Goal: Transaction & Acquisition: Purchase product/service

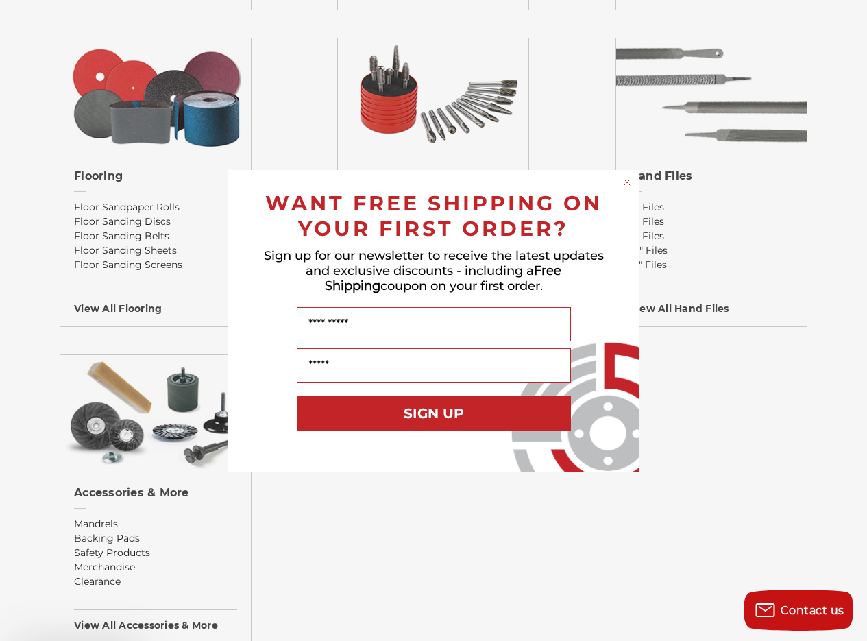
scroll to position [1645, 0]
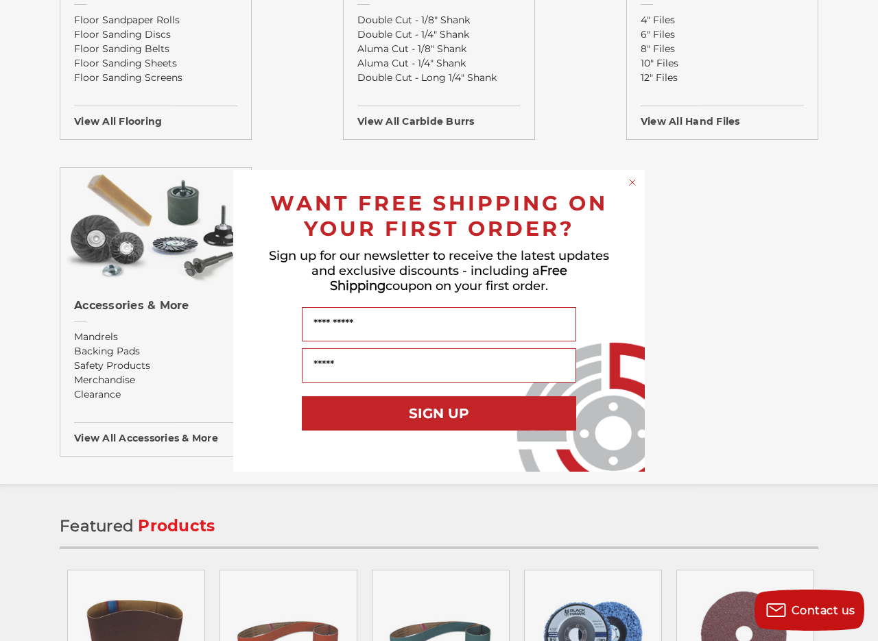
click at [292, 514] on div "Close dialog WANT FREE SHIPPING ON YOUR FIRST ORDER? Sign up for our newsletter…" at bounding box center [439, 320] width 878 height 641
click at [636, 182] on circle "Close dialog" at bounding box center [632, 182] width 13 height 13
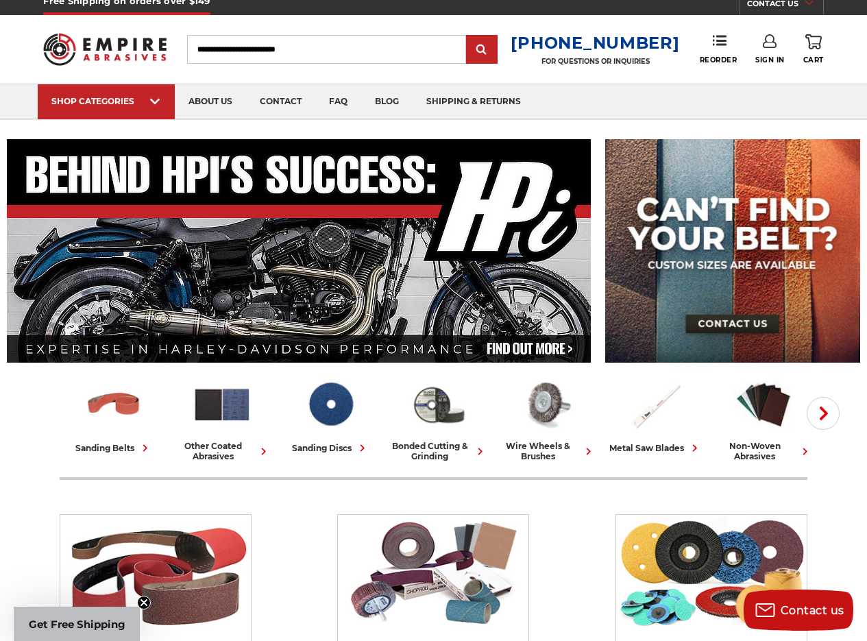
scroll to position [0, 0]
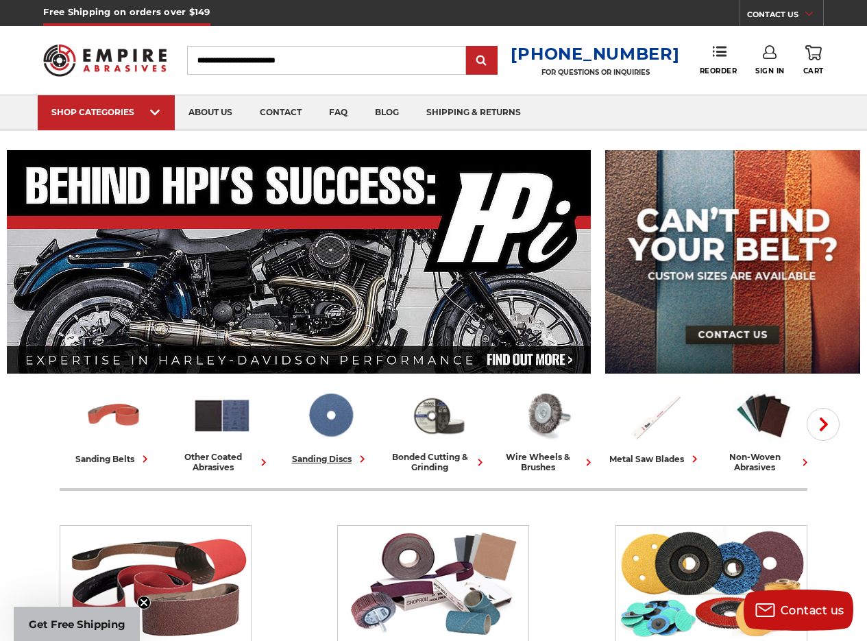
click at [321, 430] on img at bounding box center [330, 415] width 60 height 59
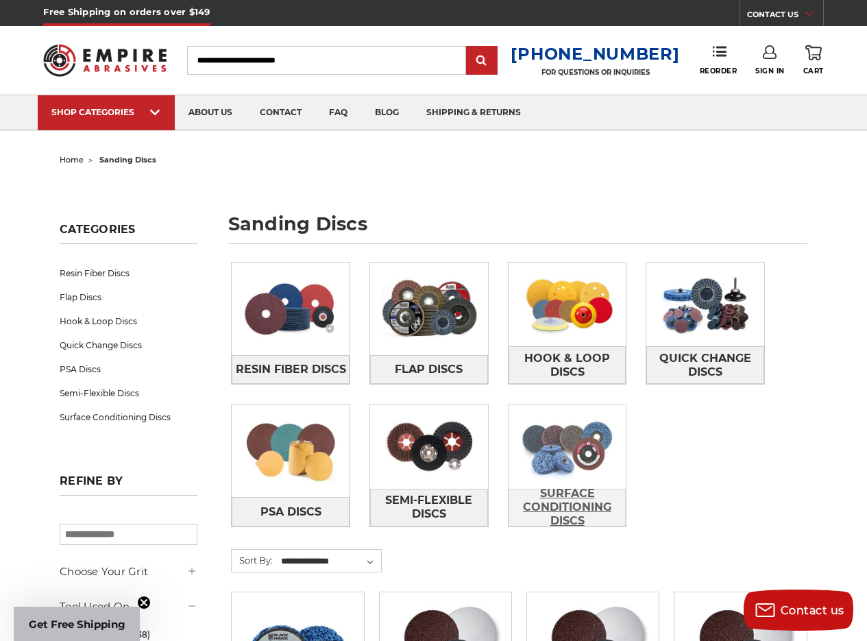
click at [533, 496] on span "Surface Conditioning Discs" at bounding box center [567, 507] width 117 height 51
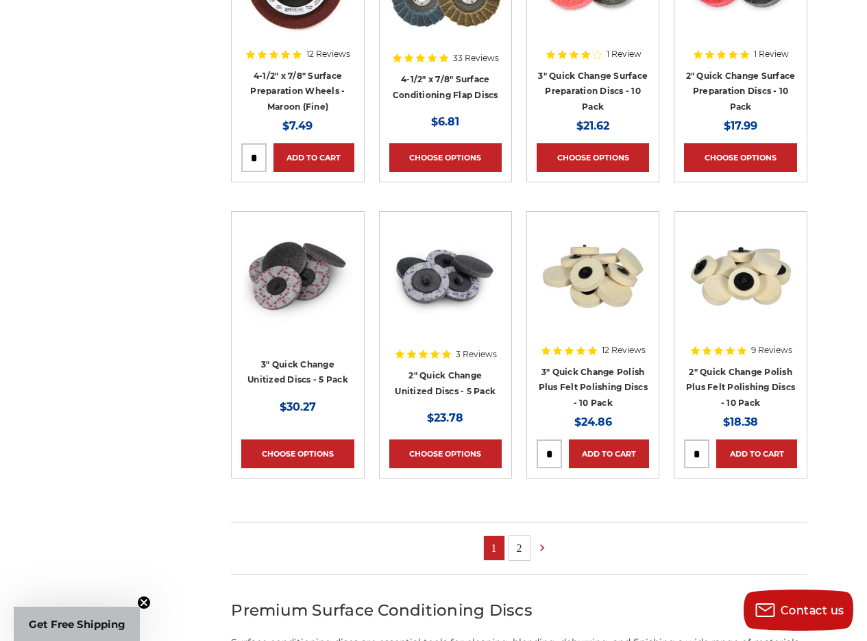
scroll to position [754, 0]
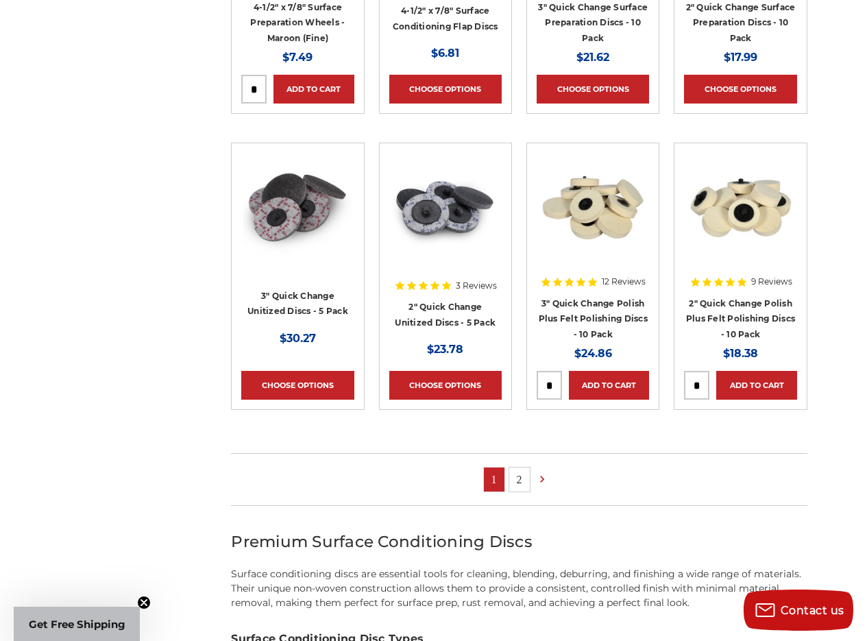
click at [517, 472] on link "2" at bounding box center [519, 480] width 21 height 24
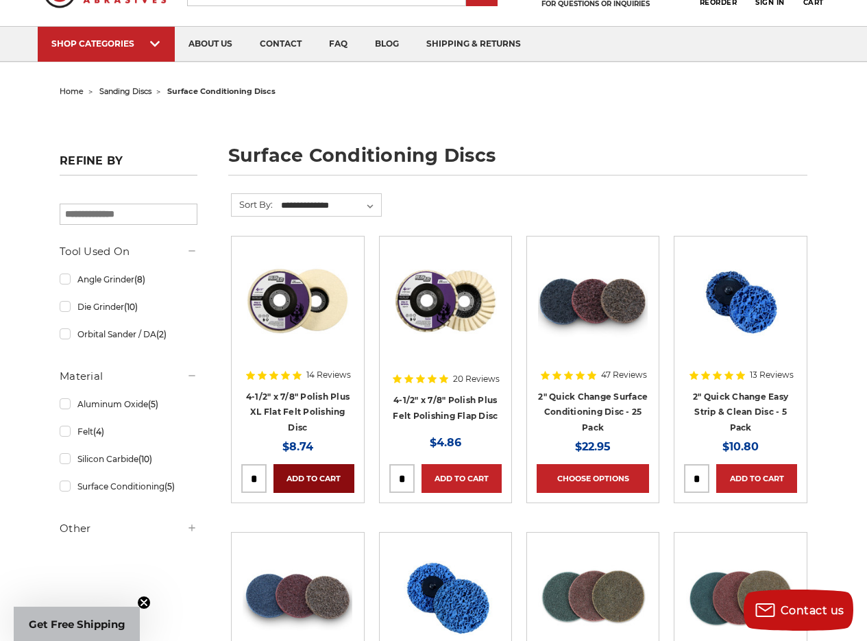
scroll to position [137, 0]
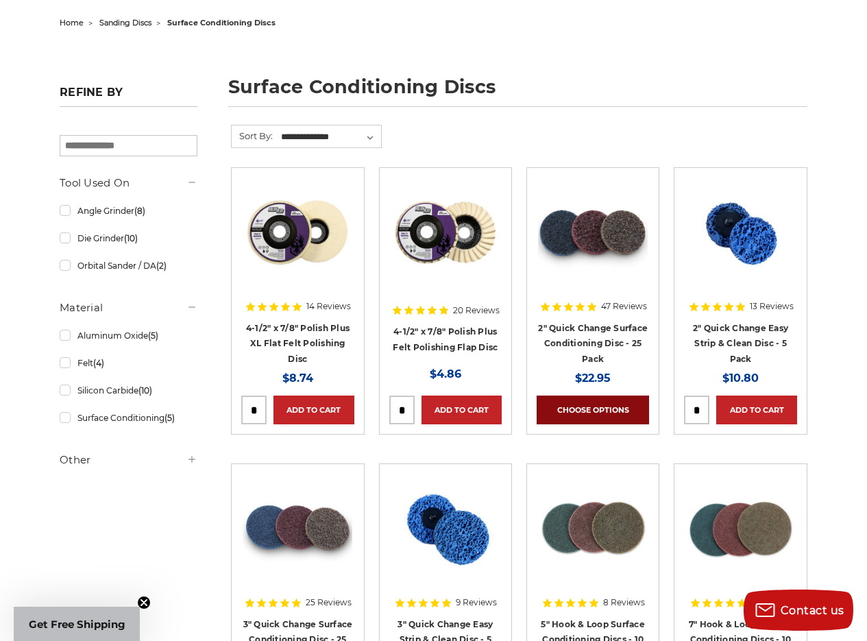
click at [586, 405] on link "Choose Options" at bounding box center [593, 410] width 112 height 29
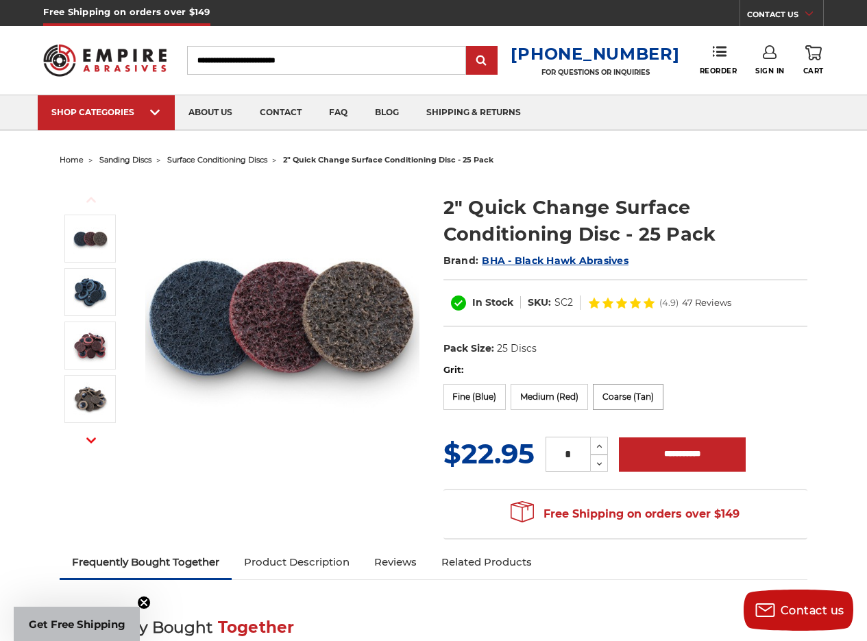
click at [607, 395] on label "Coarse (Tan)" at bounding box center [628, 397] width 71 height 26
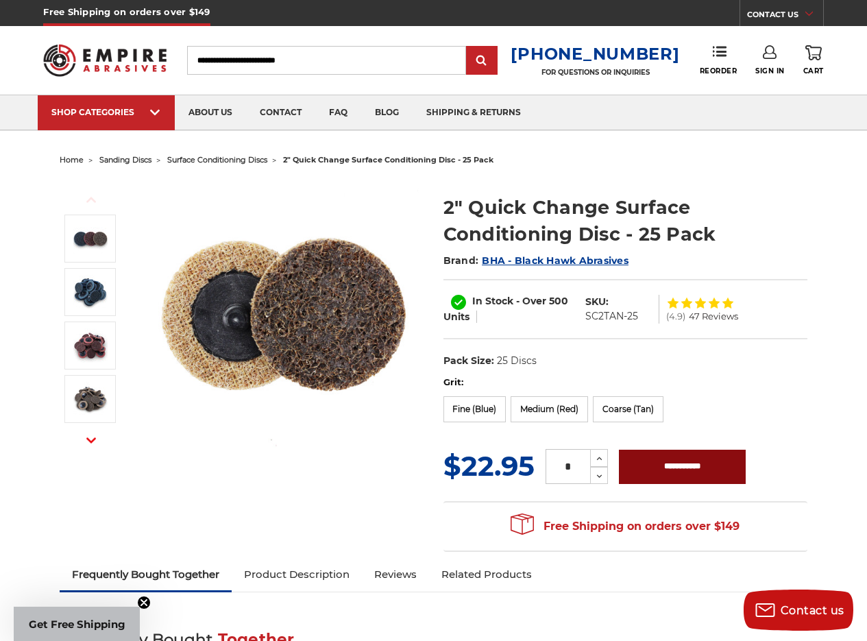
click at [652, 468] on input "**********" at bounding box center [682, 467] width 127 height 34
type input "**********"
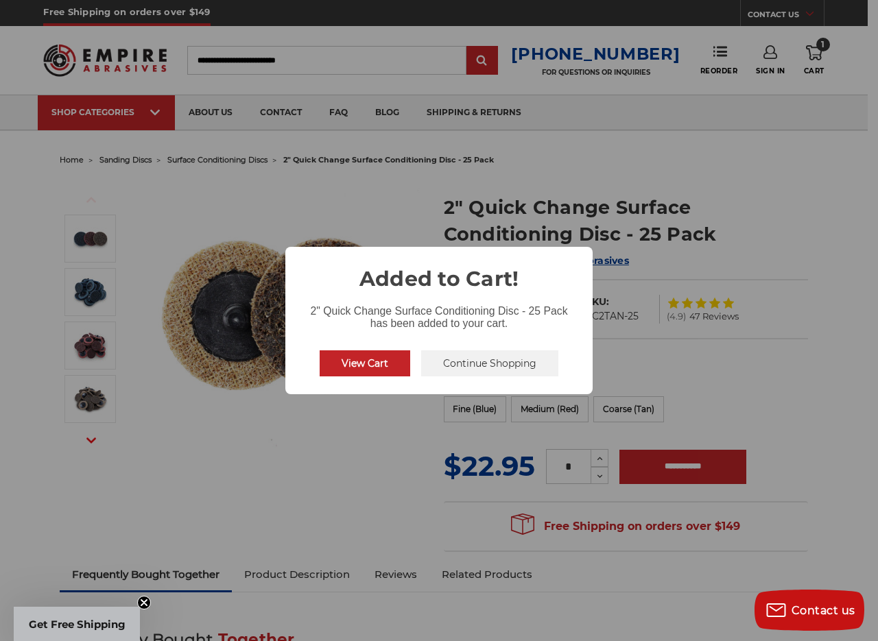
click at [464, 364] on button "Continue Shopping" at bounding box center [489, 363] width 137 height 26
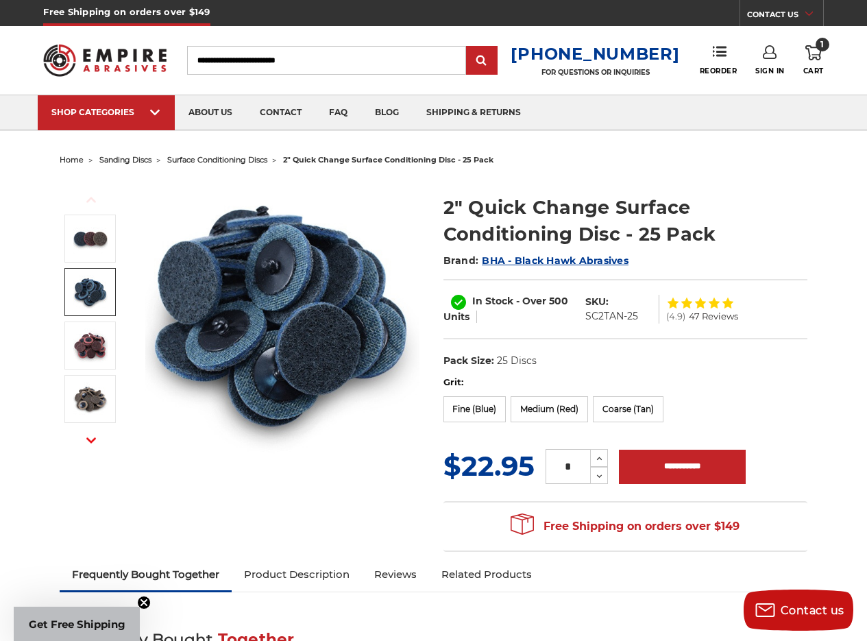
click at [99, 288] on img at bounding box center [90, 292] width 34 height 34
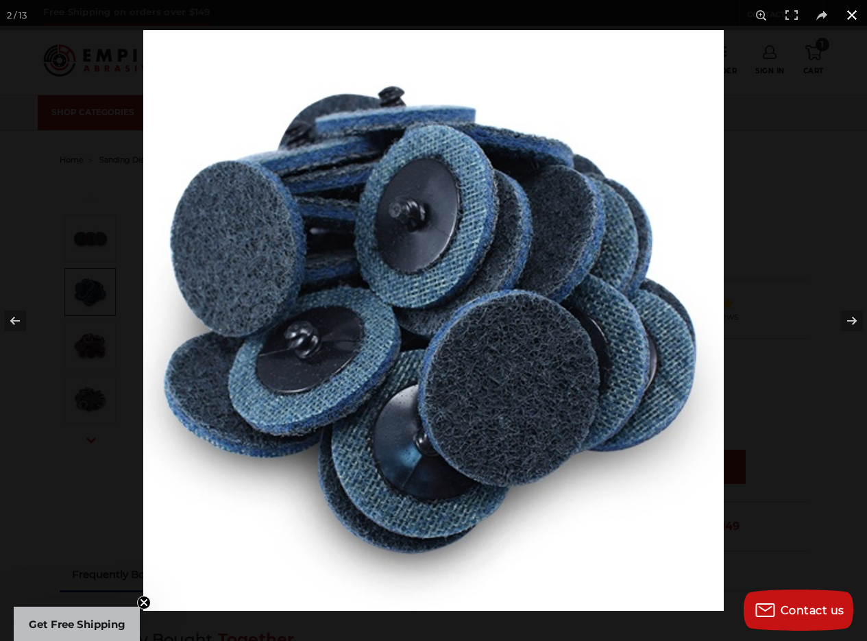
click at [849, 12] on button at bounding box center [852, 15] width 30 height 30
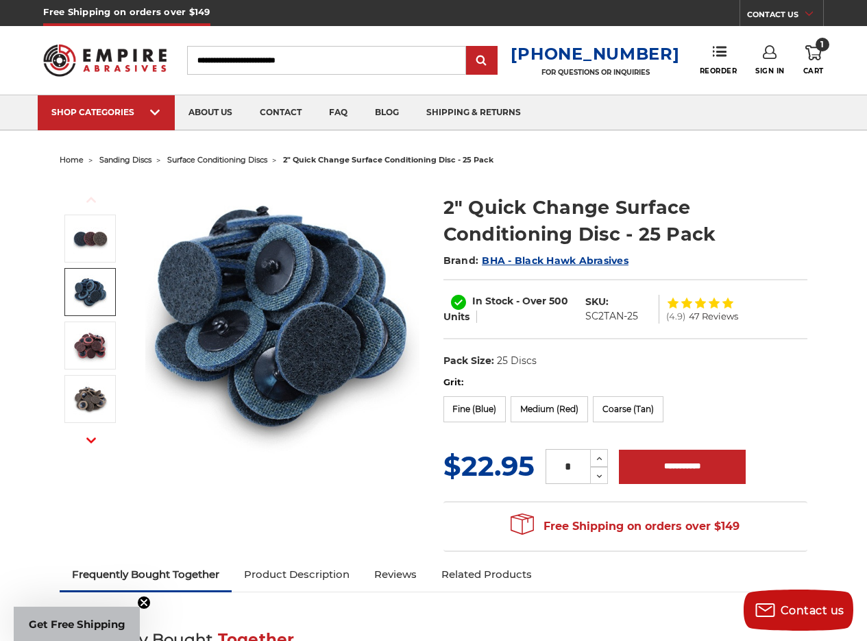
click at [246, 160] on span "surface conditioning discs" at bounding box center [217, 160] width 100 height 10
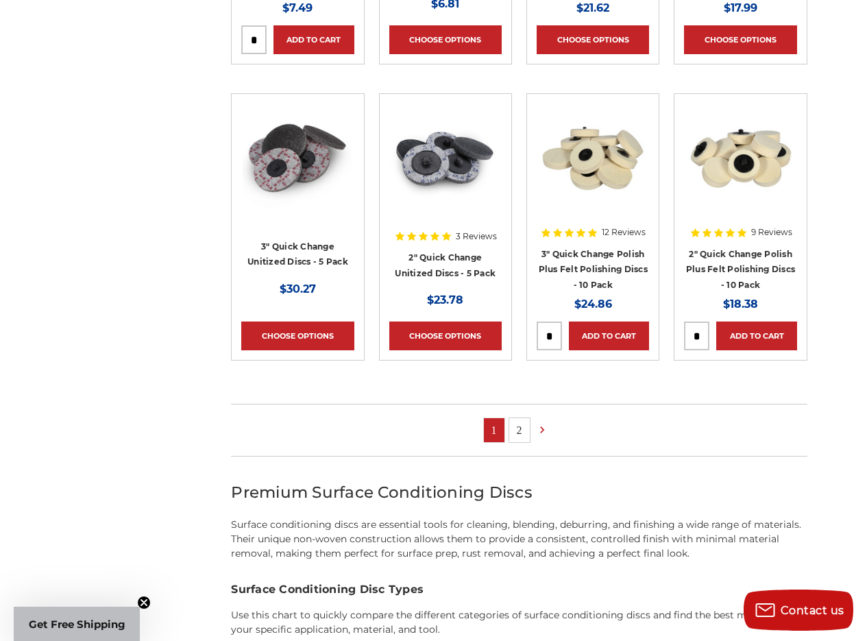
scroll to position [823, 0]
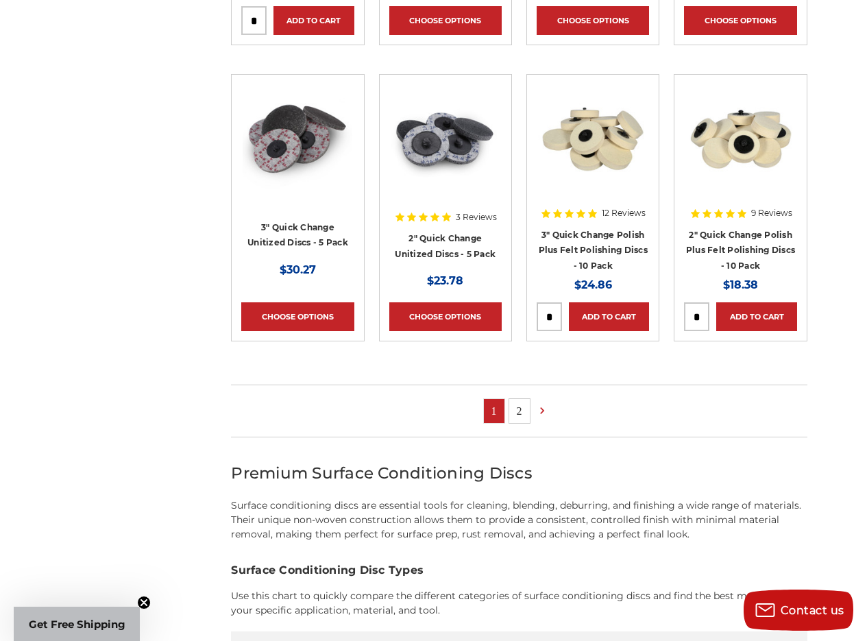
click at [520, 402] on link "2" at bounding box center [519, 411] width 21 height 24
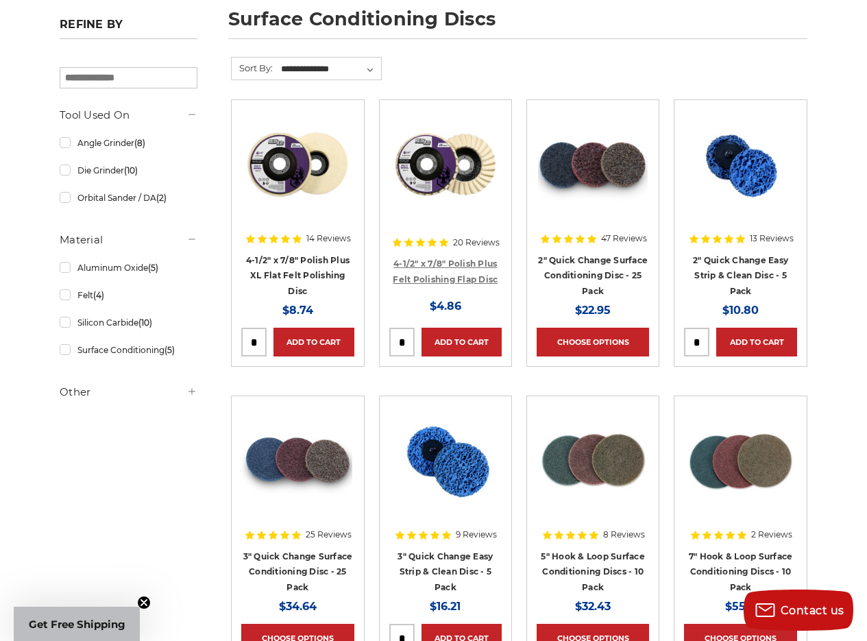
scroll to position [206, 0]
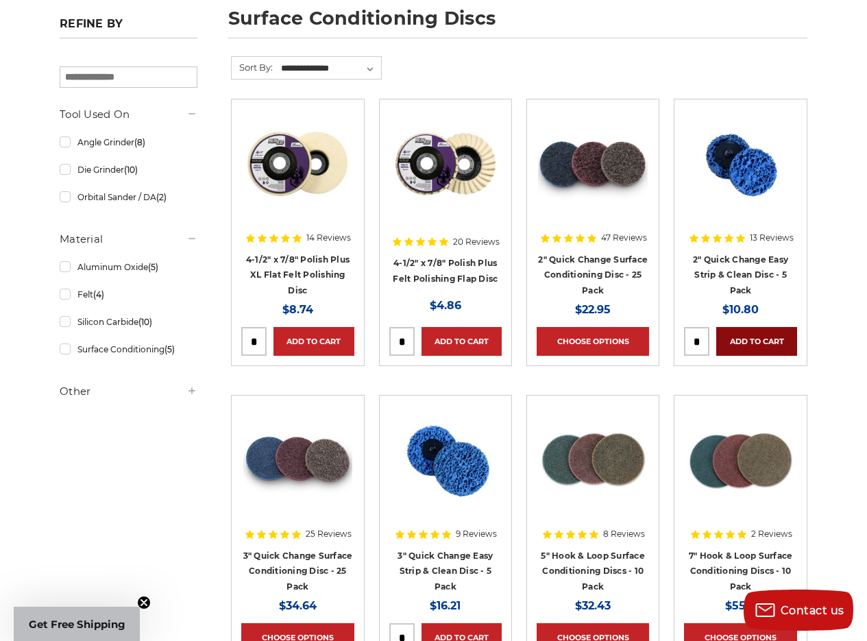
click at [763, 335] on link "Add to Cart" at bounding box center [756, 341] width 80 height 29
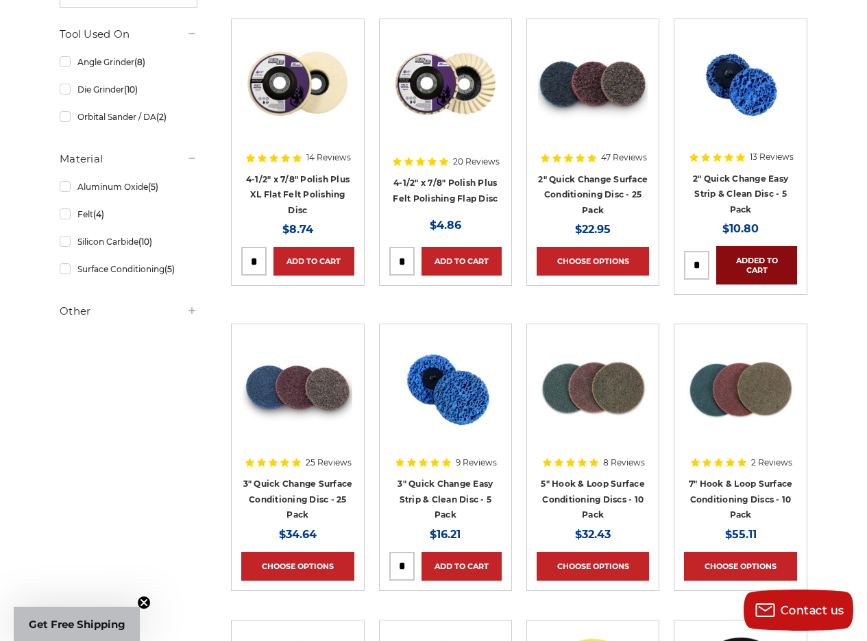
scroll to position [274, 0]
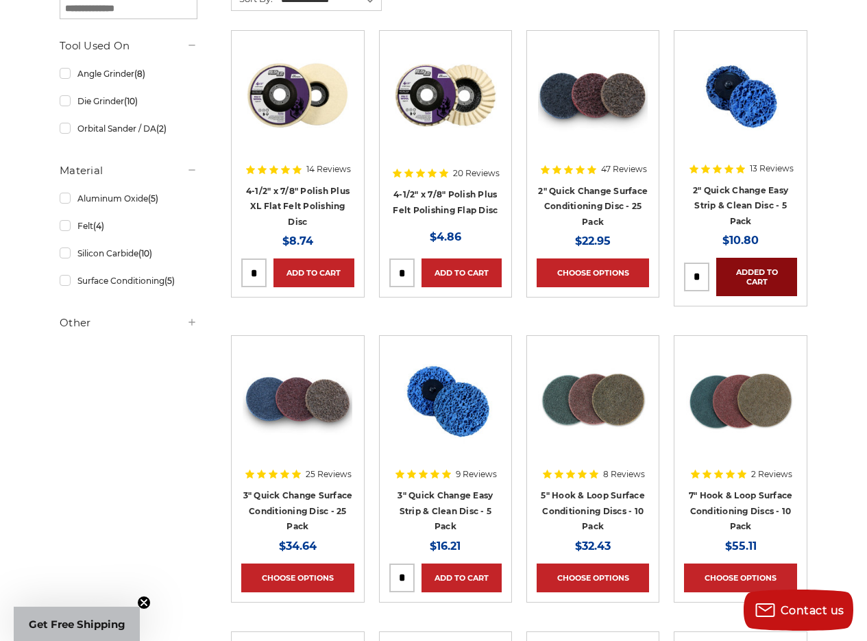
click at [753, 274] on link "Added to Cart" at bounding box center [756, 277] width 80 height 38
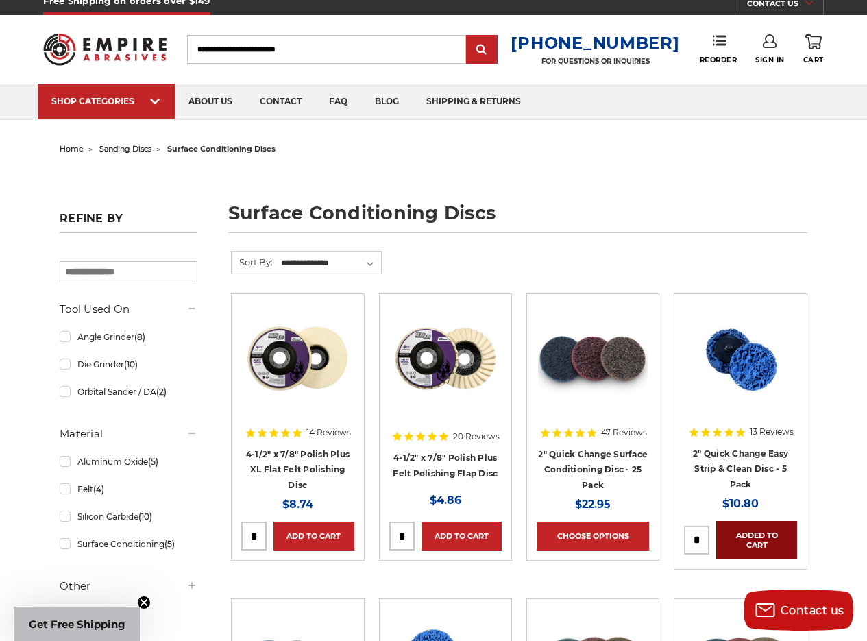
scroll to position [0, 0]
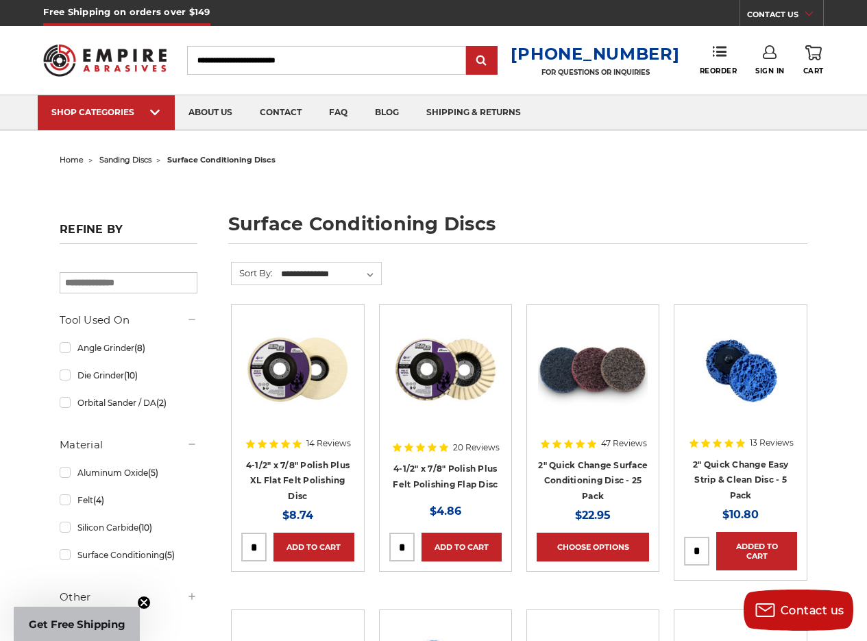
click at [811, 60] on link "0 Cart" at bounding box center [814, 60] width 21 height 30
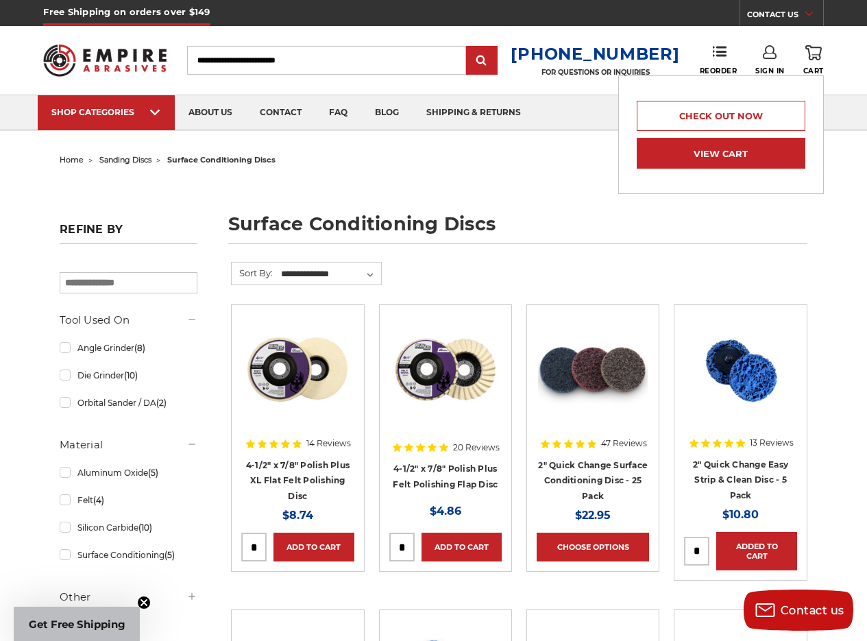
click at [719, 159] on link "View Cart" at bounding box center [721, 153] width 169 height 31
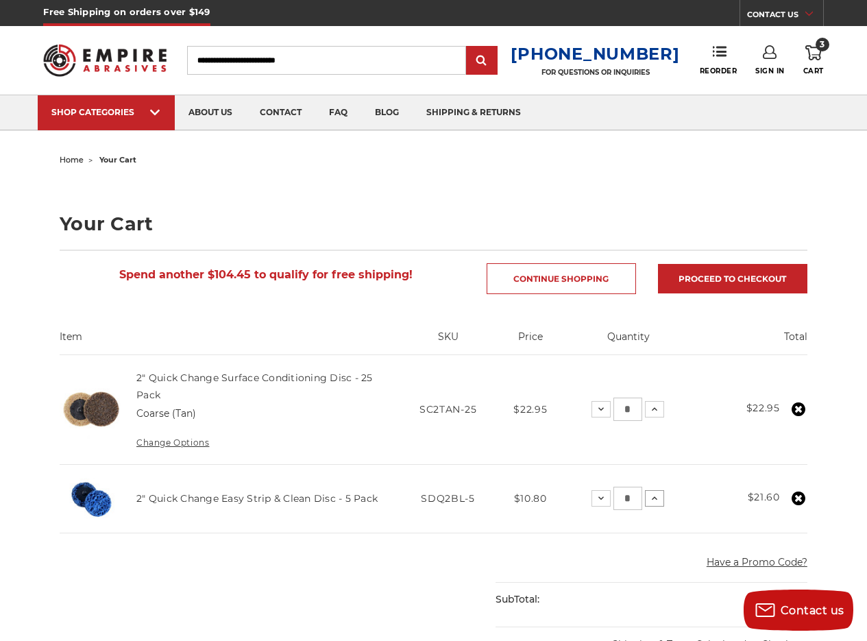
click at [656, 497] on icon at bounding box center [654, 498] width 11 height 11
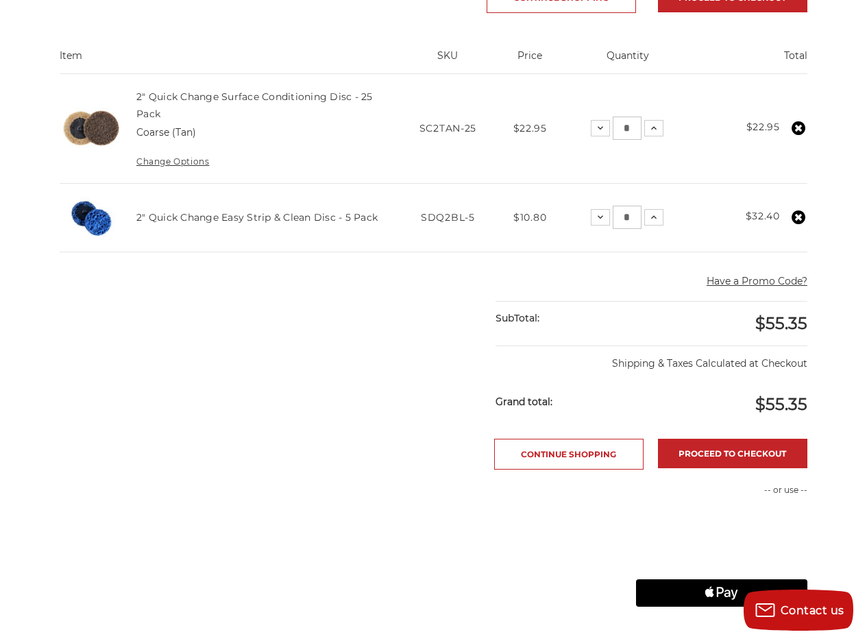
scroll to position [343, 0]
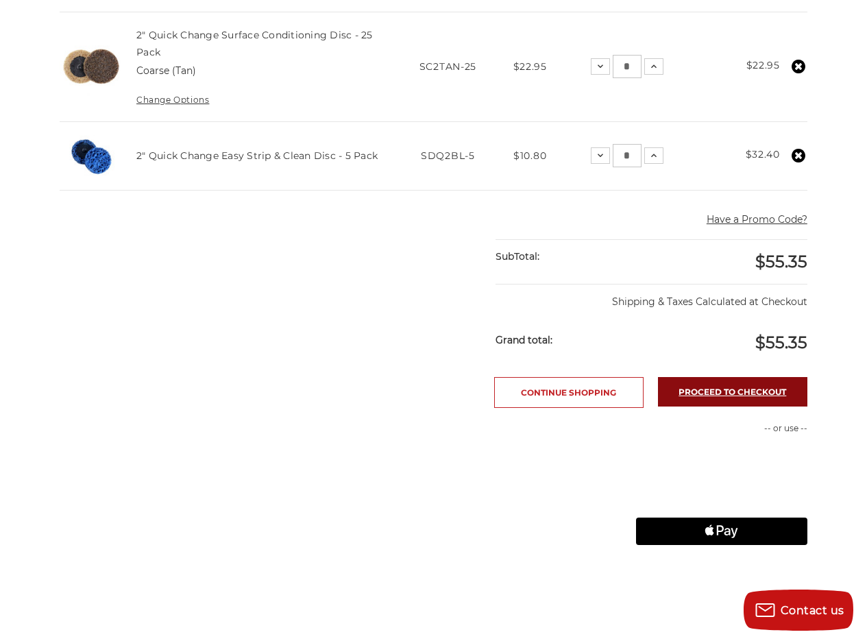
click at [719, 394] on link "Proceed to checkout" at bounding box center [732, 391] width 149 height 29
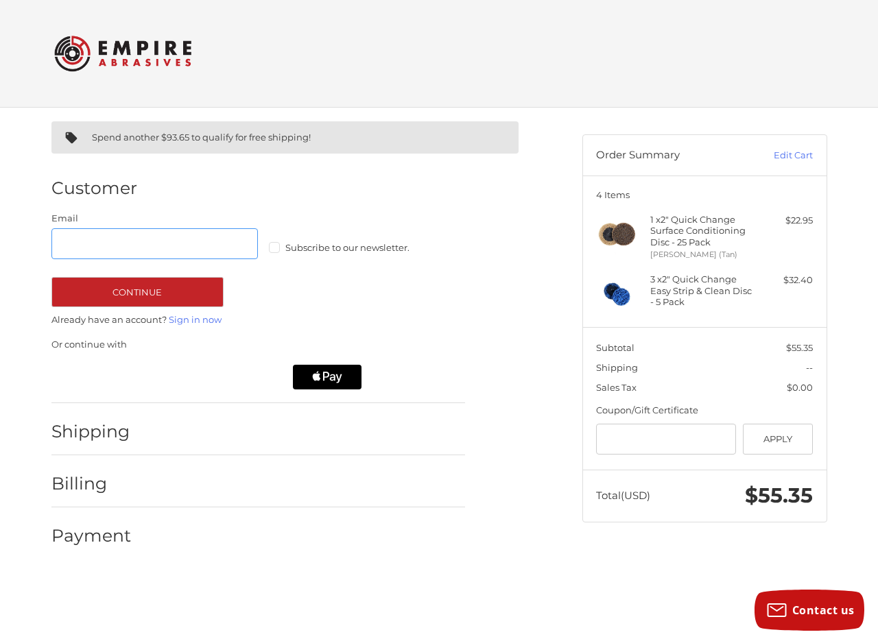
click at [175, 245] on input "Email" at bounding box center [154, 243] width 207 height 31
type input "**********"
click at [141, 291] on button "Continue" at bounding box center [137, 292] width 172 height 30
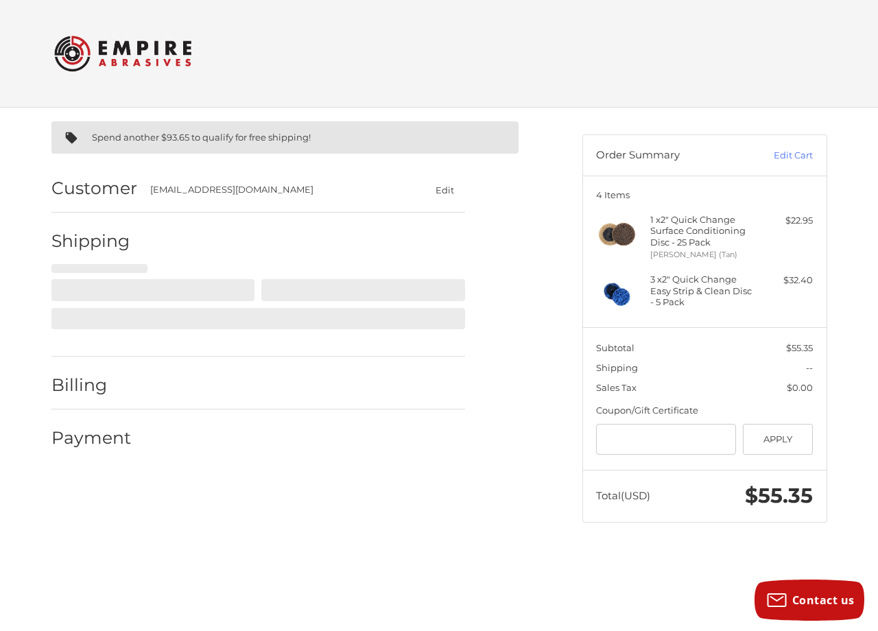
select select "**"
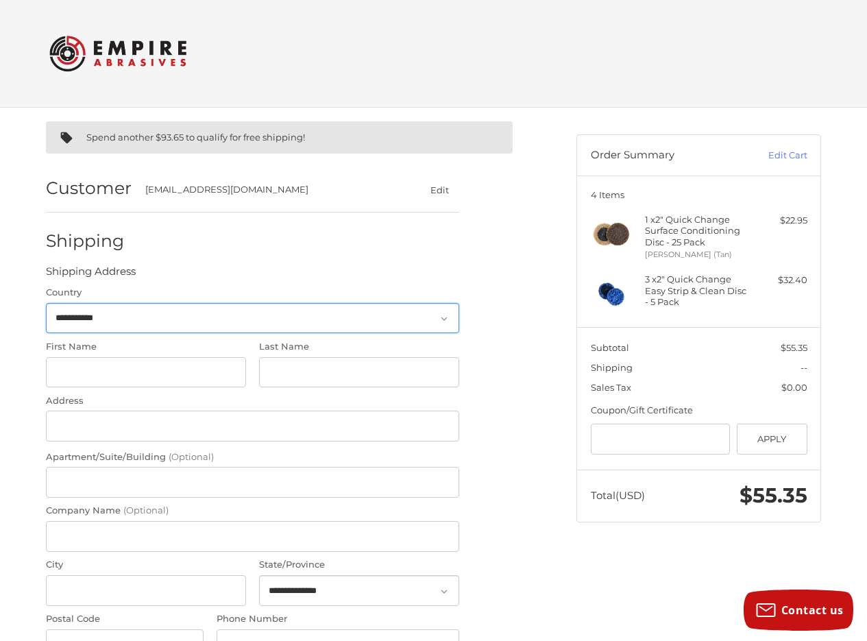
scroll to position [84, 0]
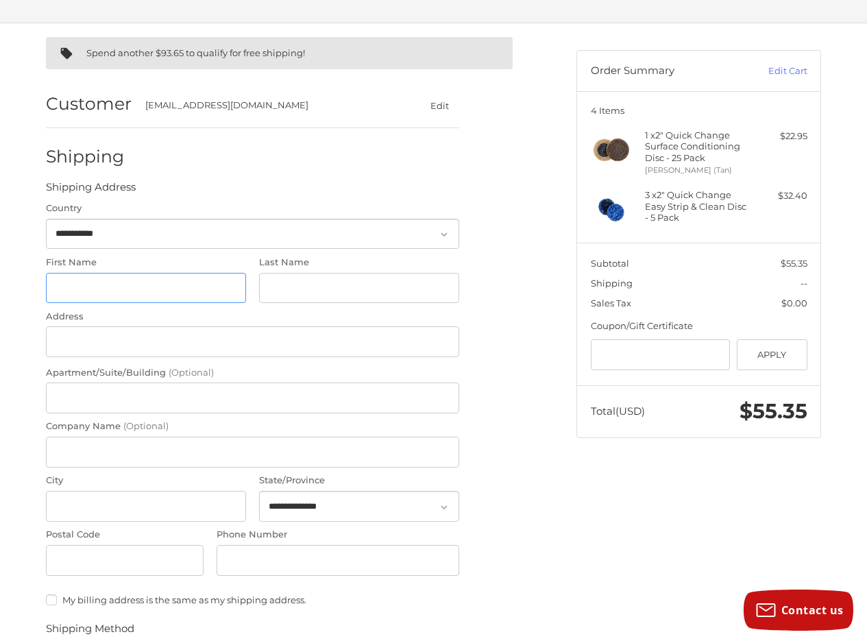
click at [141, 300] on input "First Name" at bounding box center [146, 288] width 200 height 31
type input "******"
type input "**********"
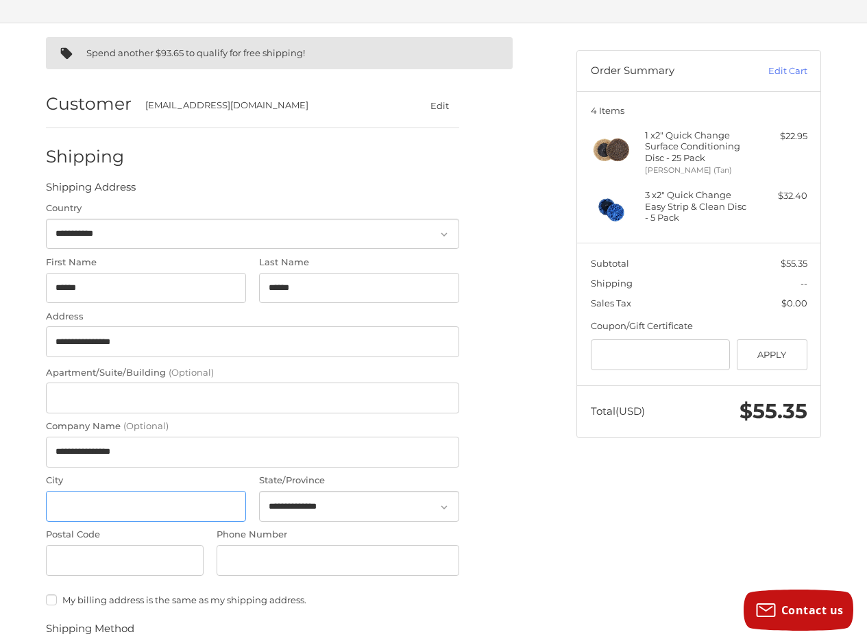
type input "**********"
select select "**"
type input "**********"
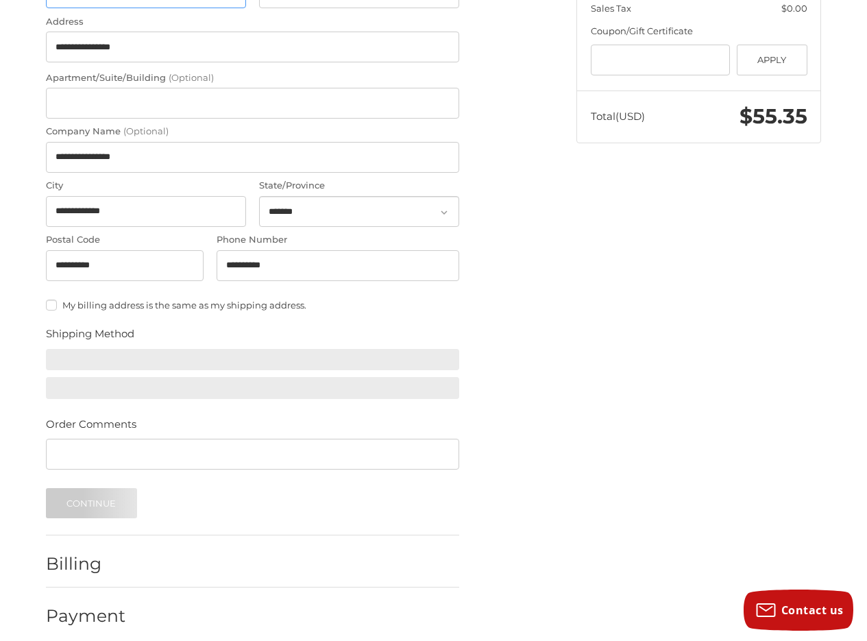
scroll to position [391, 0]
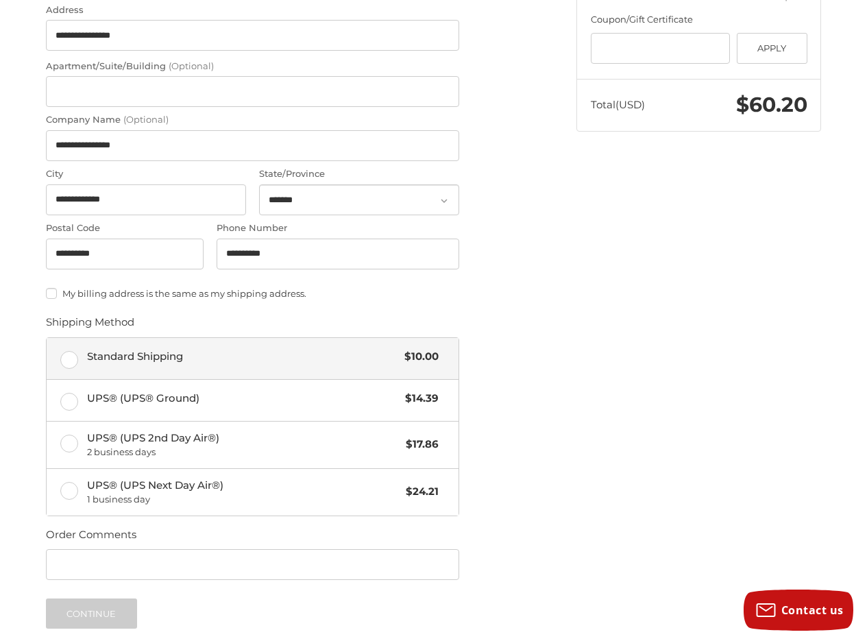
click at [70, 359] on label "Standard Shipping $10.00" at bounding box center [253, 358] width 412 height 41
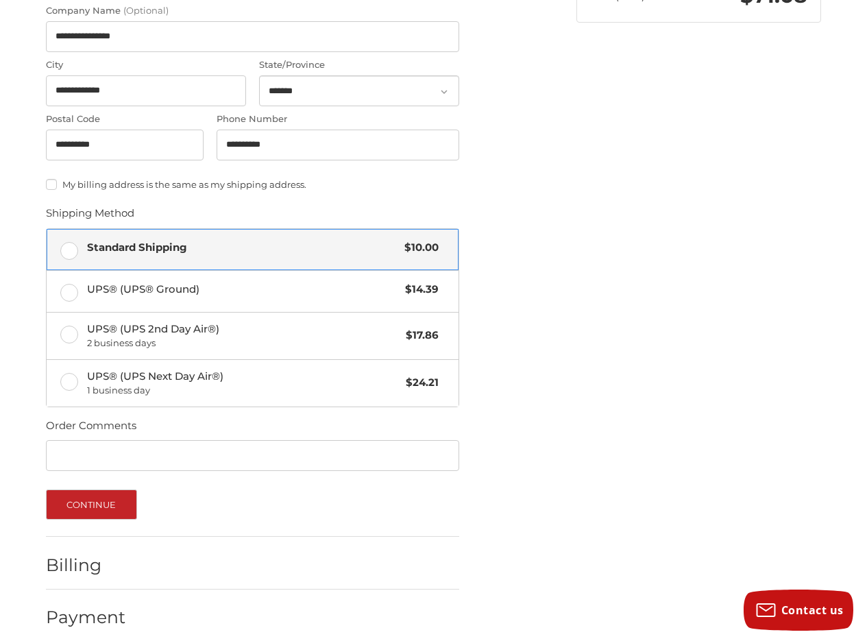
scroll to position [513, 0]
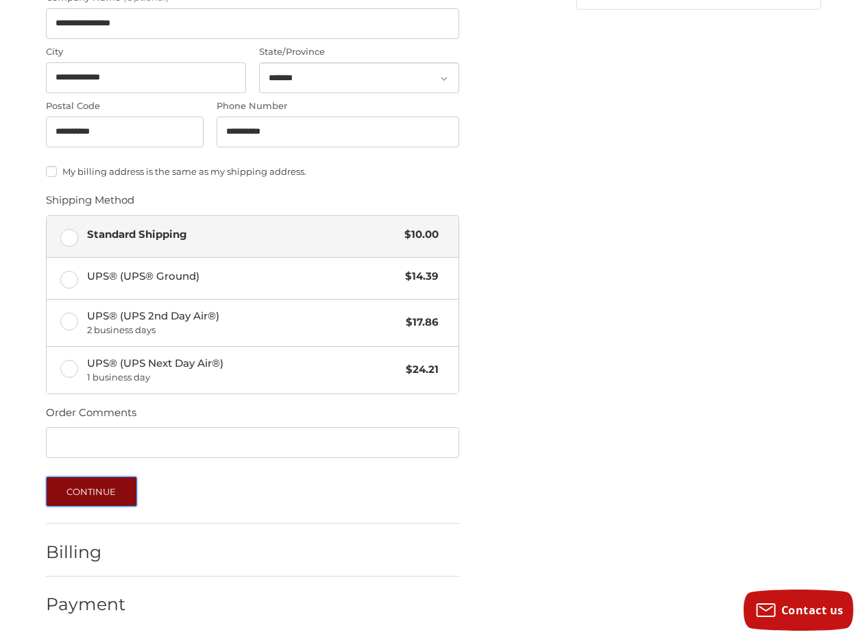
click at [92, 491] on button "Continue" at bounding box center [91, 491] width 91 height 30
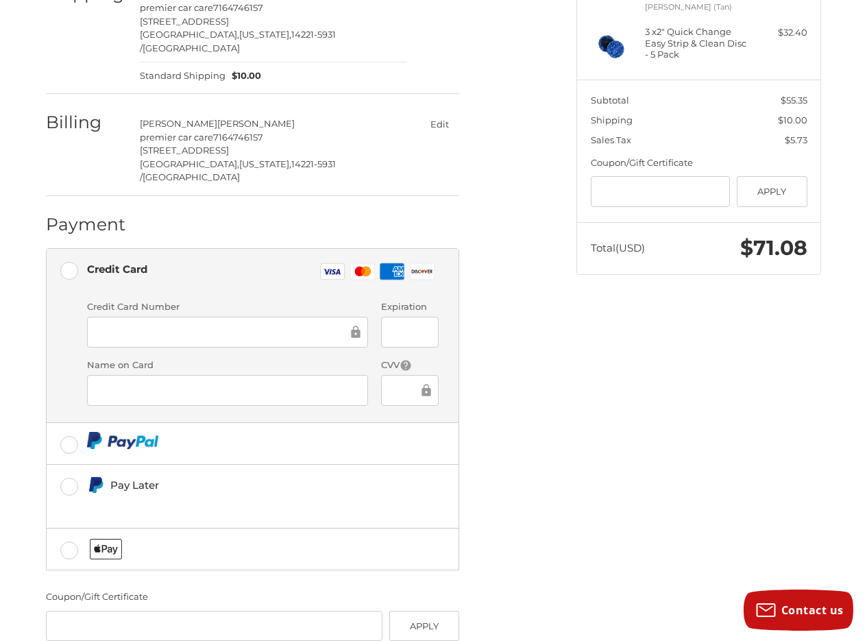
scroll to position [307, 0]
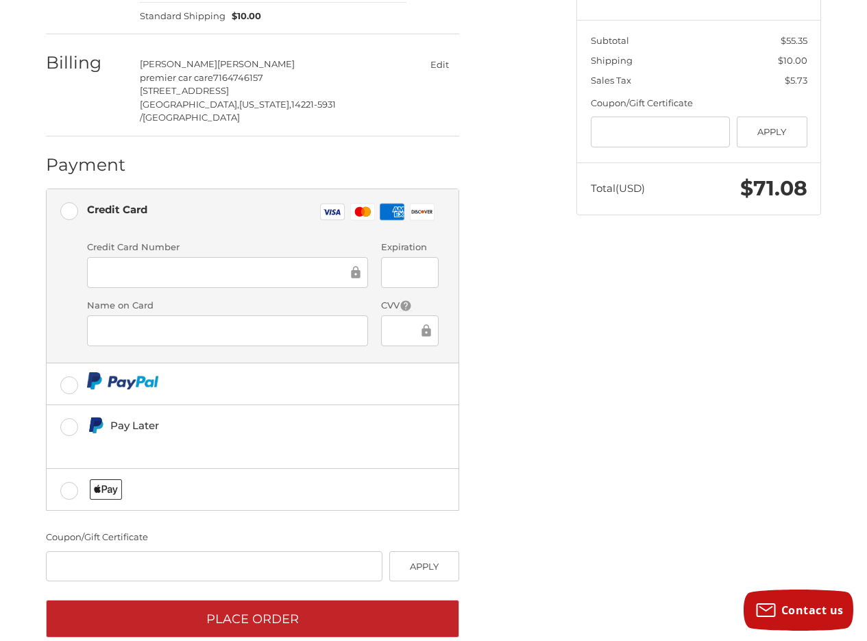
click at [202, 257] on div at bounding box center [227, 272] width 281 height 31
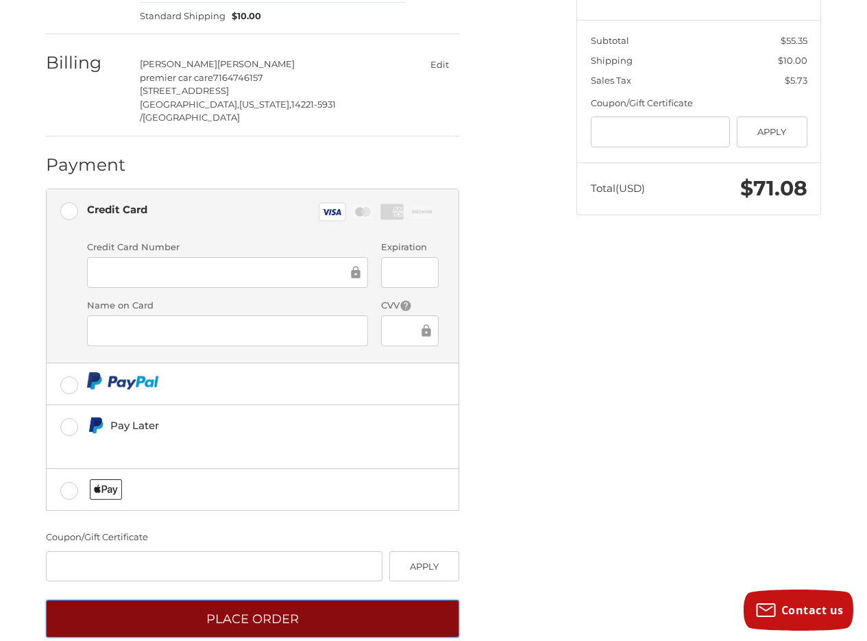
click at [280, 600] on button "Place Order" at bounding box center [252, 619] width 413 height 38
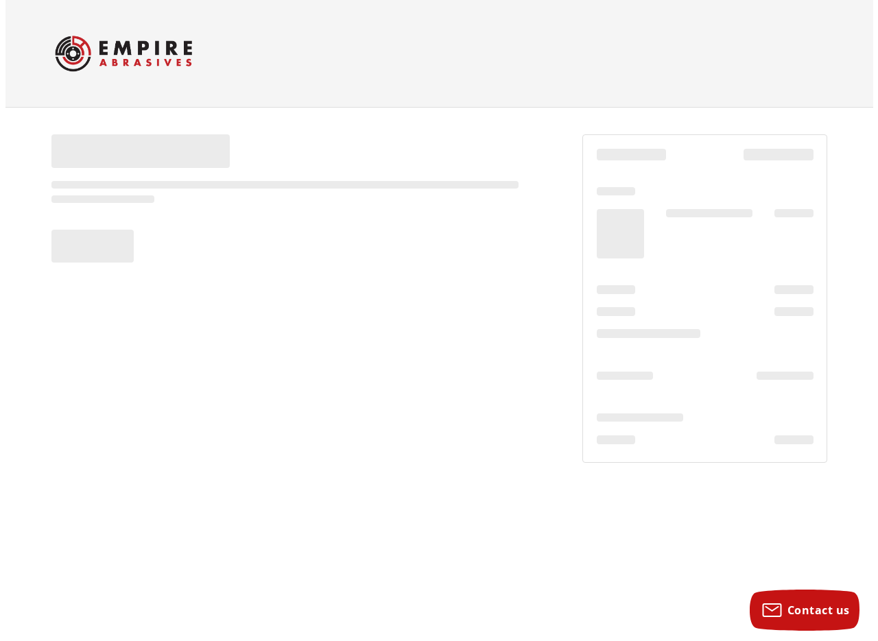
scroll to position [0, 0]
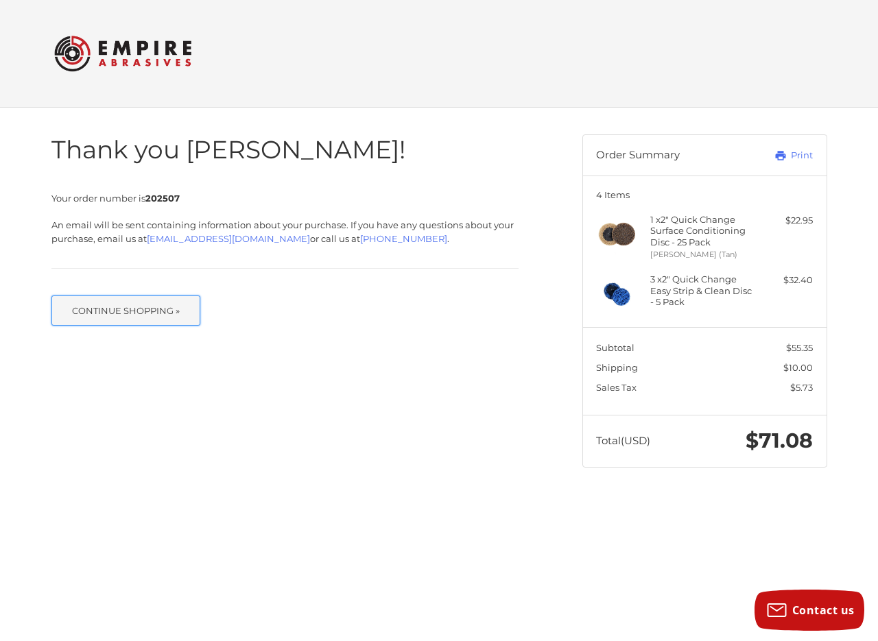
click at [145, 314] on button "Continue Shopping »" at bounding box center [125, 310] width 149 height 30
